Goal: Check status: Check status

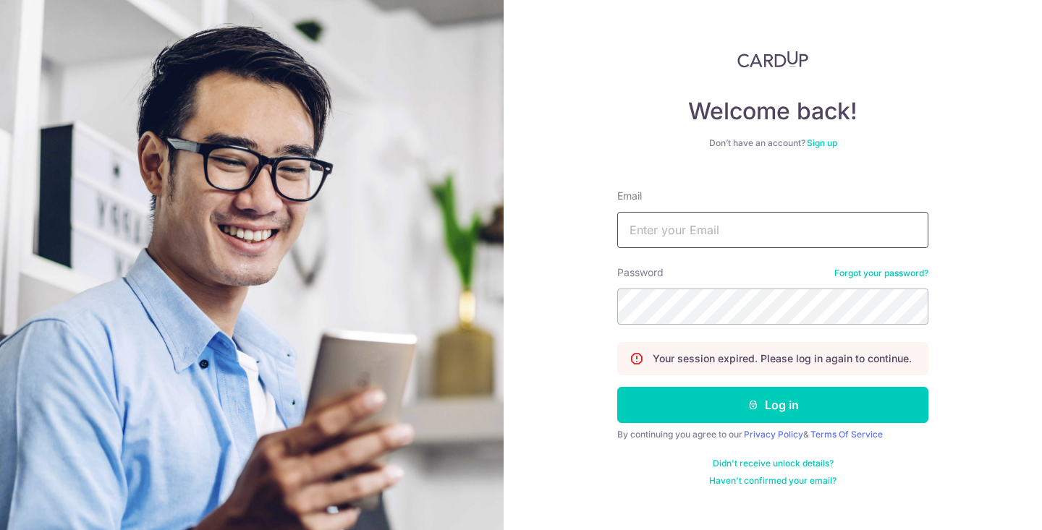
click at [689, 224] on input "Email" at bounding box center [772, 230] width 311 height 36
type input "[EMAIL_ADDRESS][DOMAIN_NAME]"
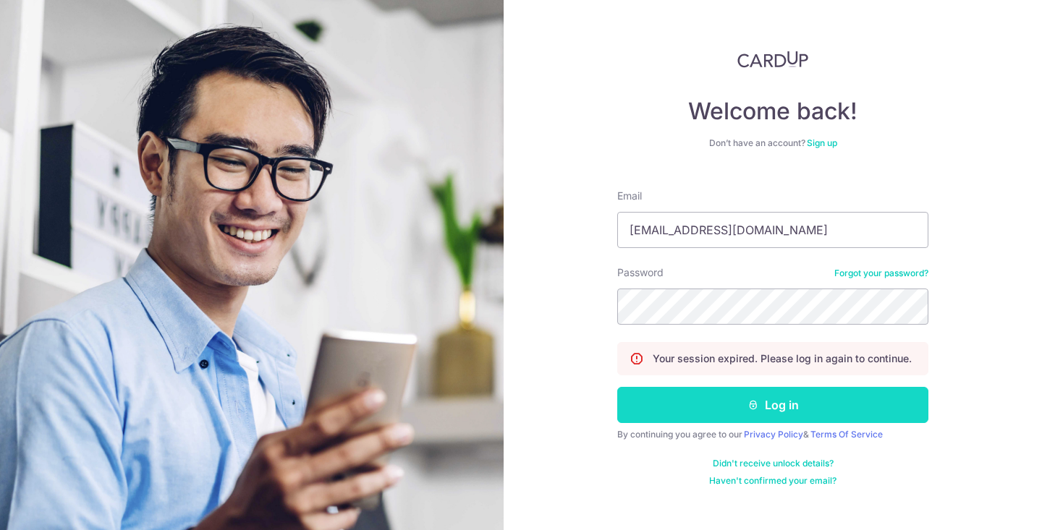
click at [725, 406] on button "Log in" at bounding box center [772, 405] width 311 height 36
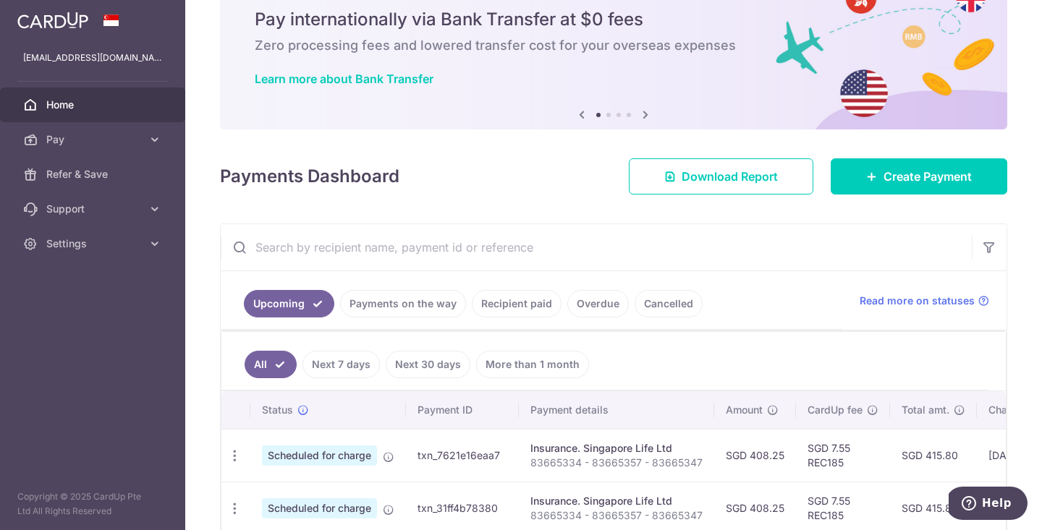
scroll to position [52, 0]
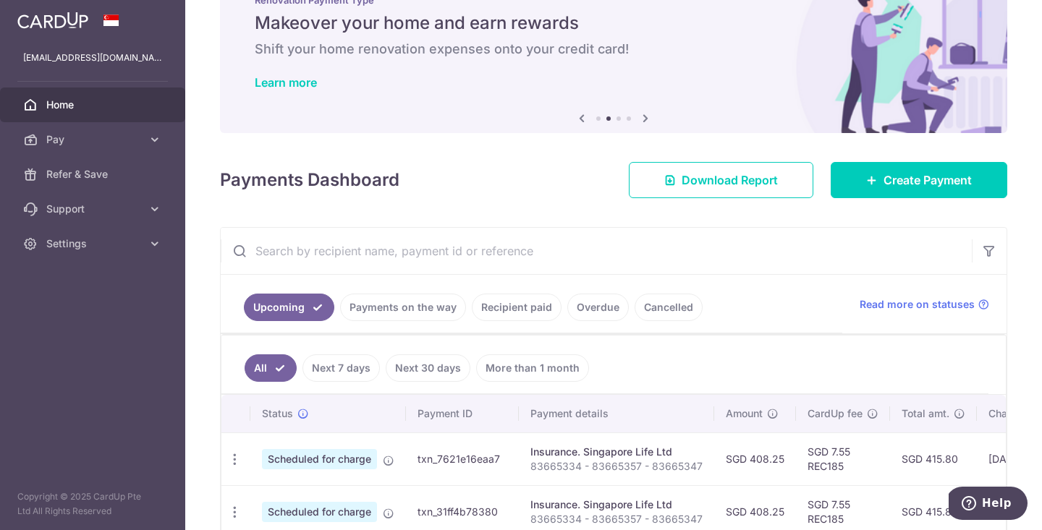
click at [509, 298] on link "Recipient paid" at bounding box center [517, 307] width 90 height 27
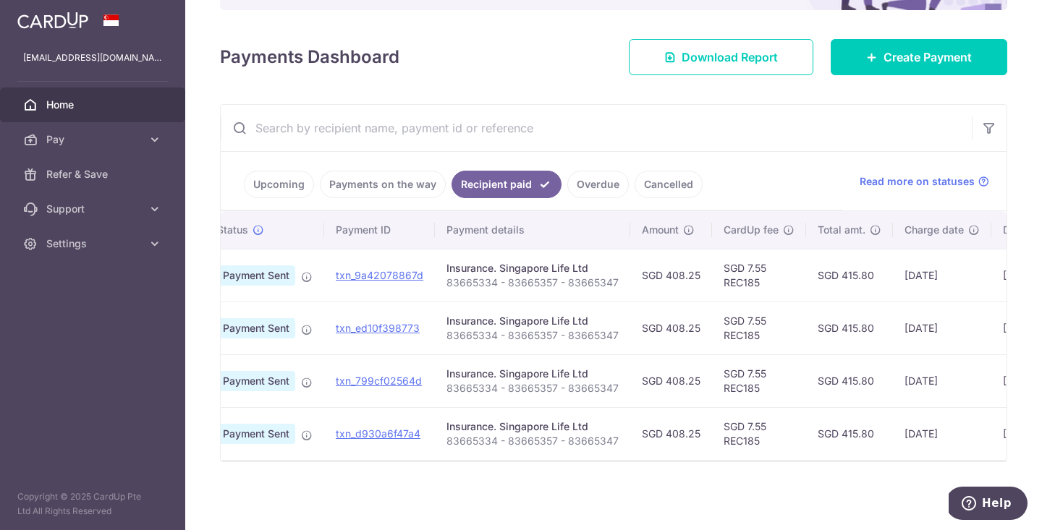
scroll to position [0, 0]
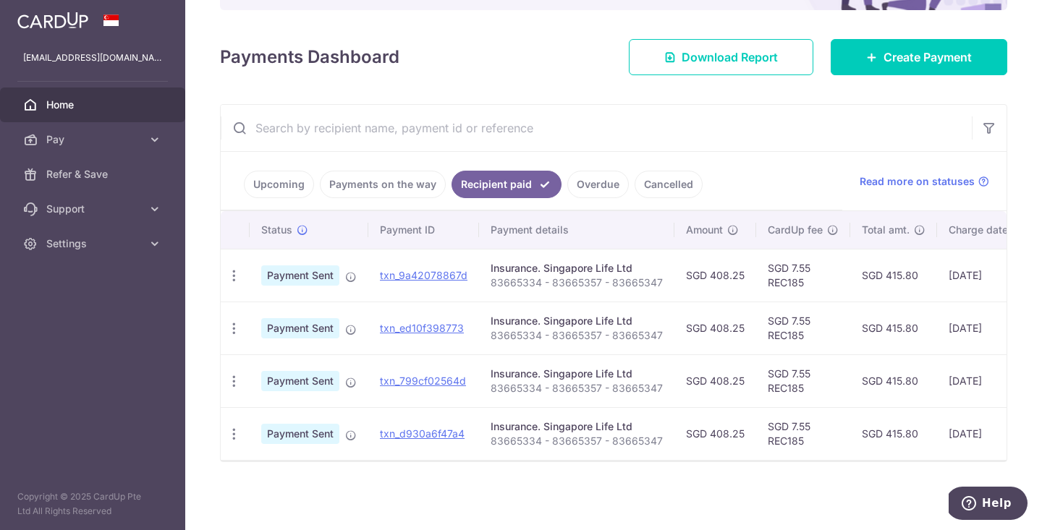
click at [378, 177] on link "Payments on the way" at bounding box center [383, 184] width 126 height 27
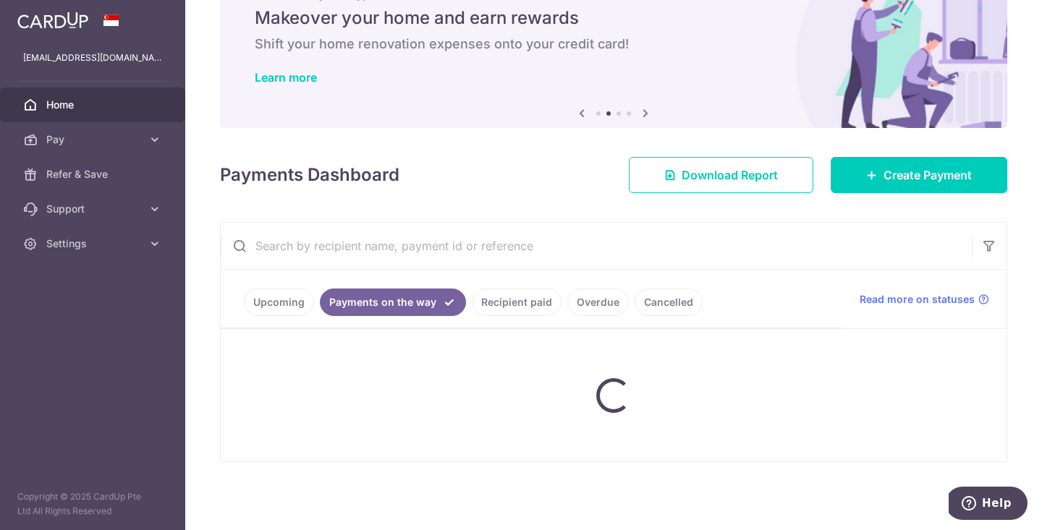
scroll to position [115, 0]
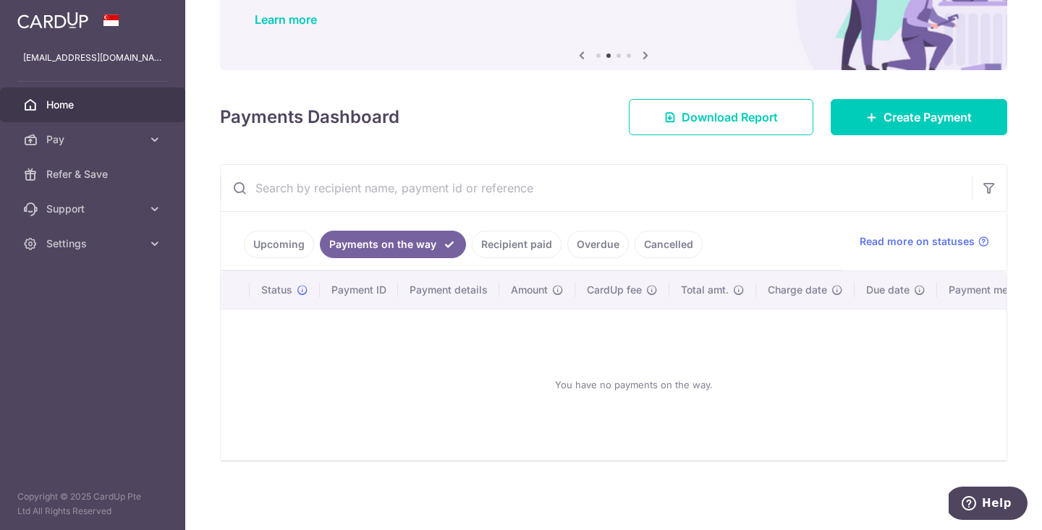
click at [262, 244] on link "Upcoming" at bounding box center [279, 244] width 70 height 27
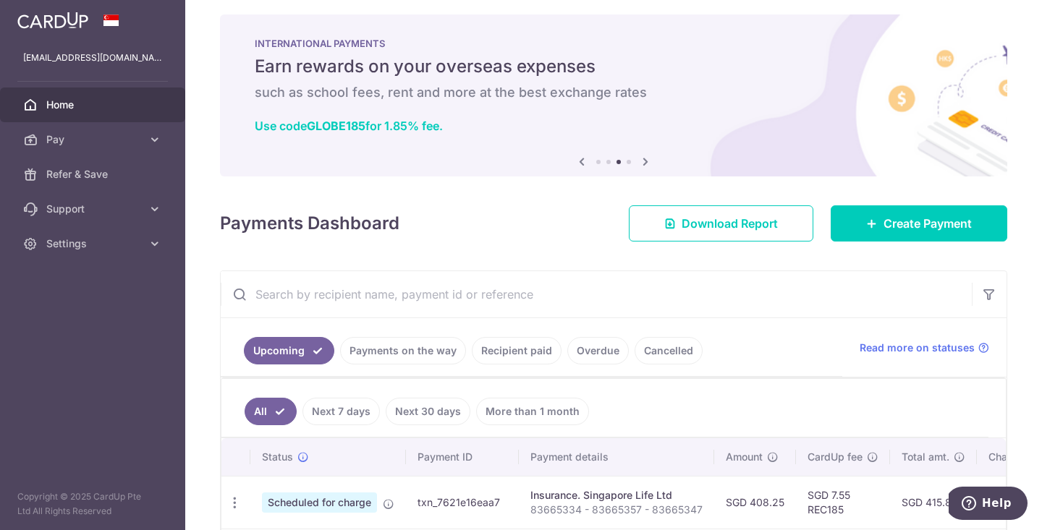
scroll to position [0, 0]
